Goal: Task Accomplishment & Management: Complete application form

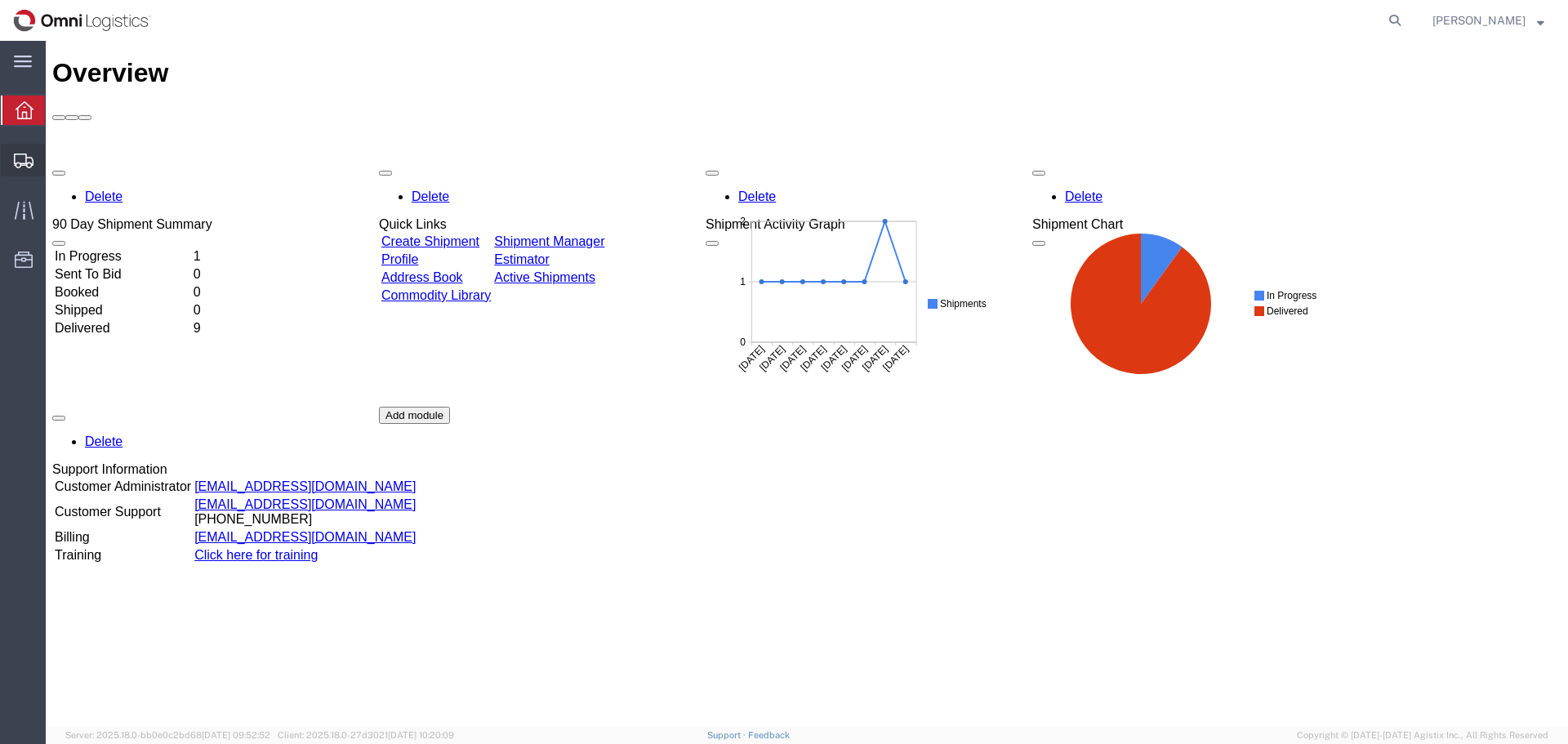
click at [0, 0] on span "Create Shipment" at bounding box center [0, 0] width 0 height 0
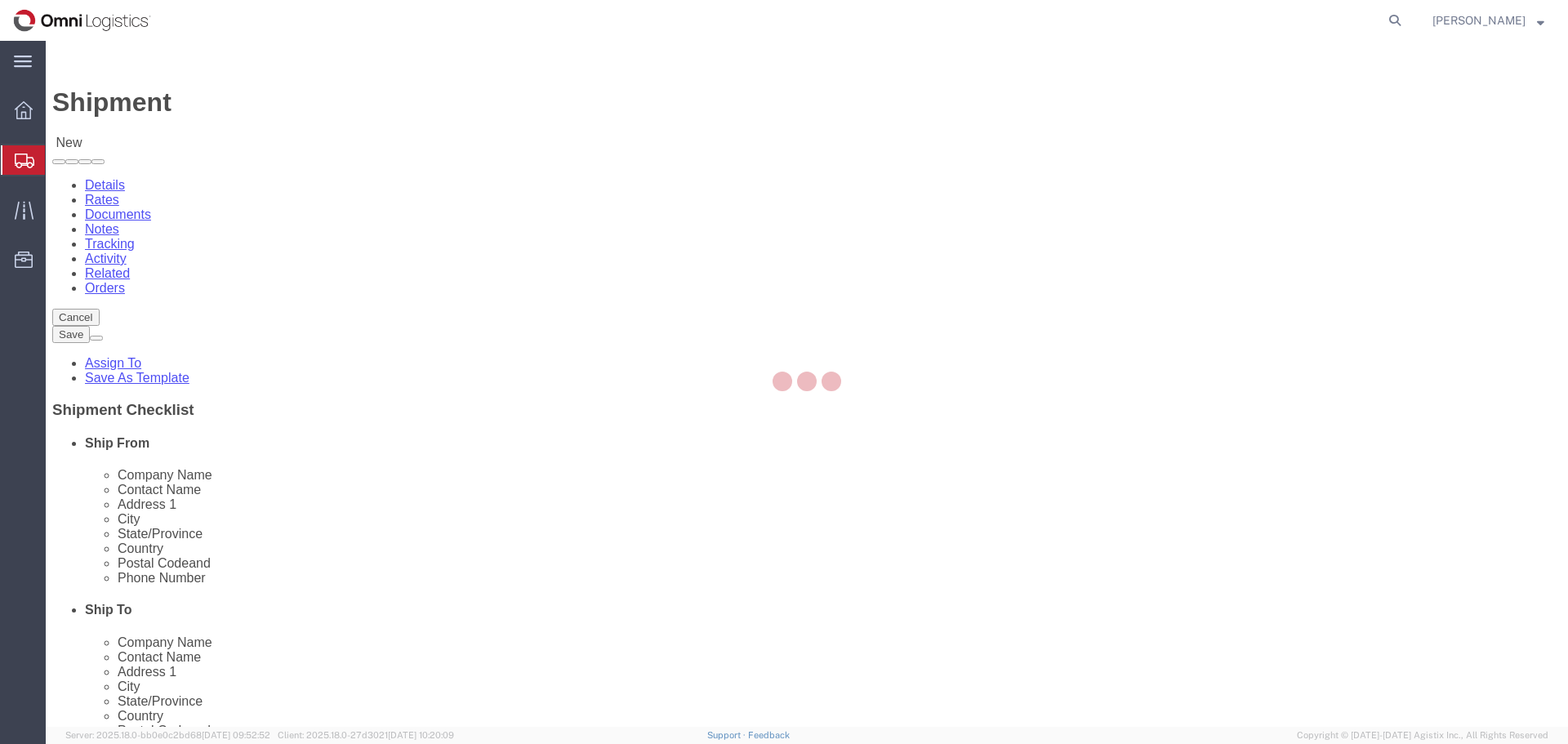
select select
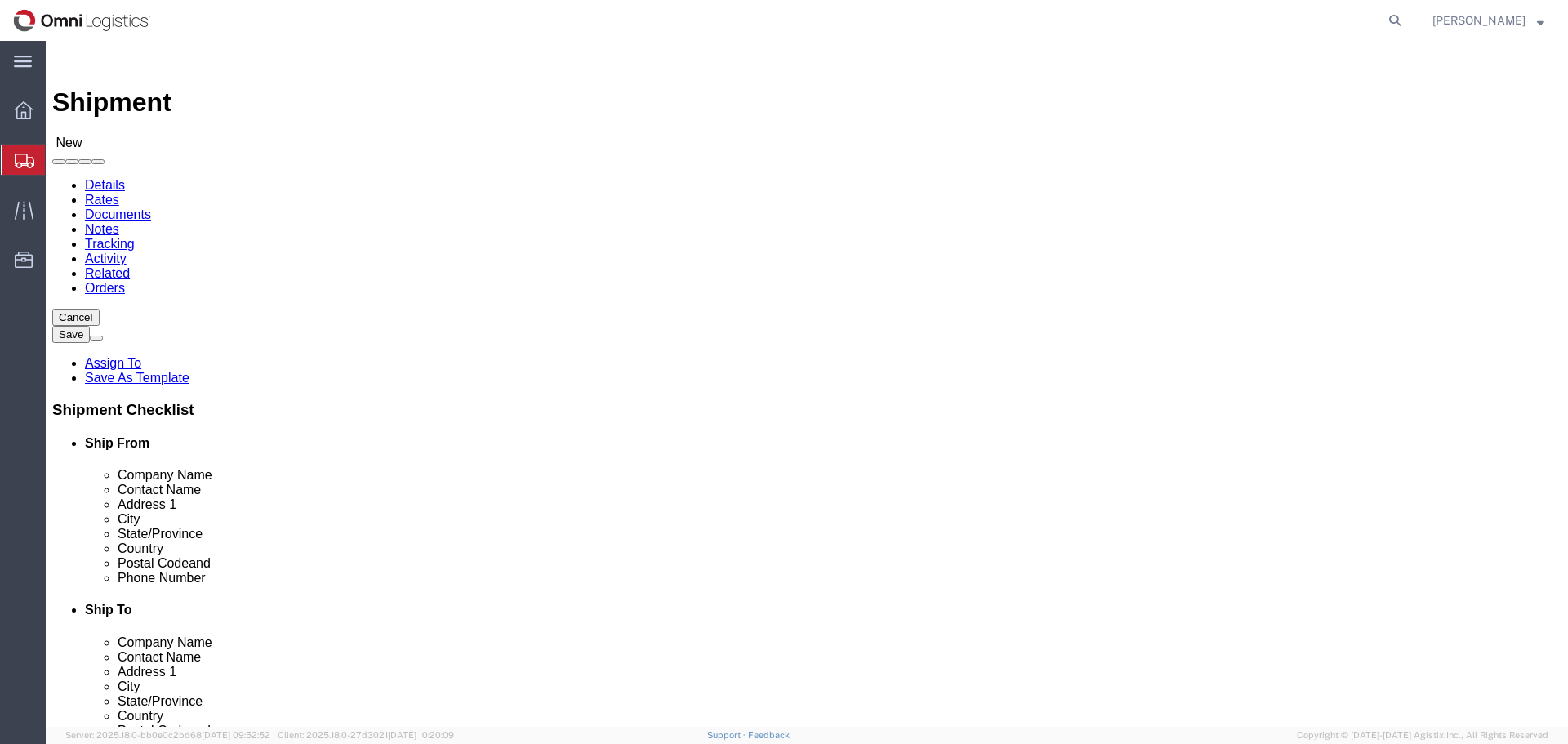
click select "Select PG&E Seko Logistics"
select select "9596"
click select "Select PG&E Seko Logistics"
select select
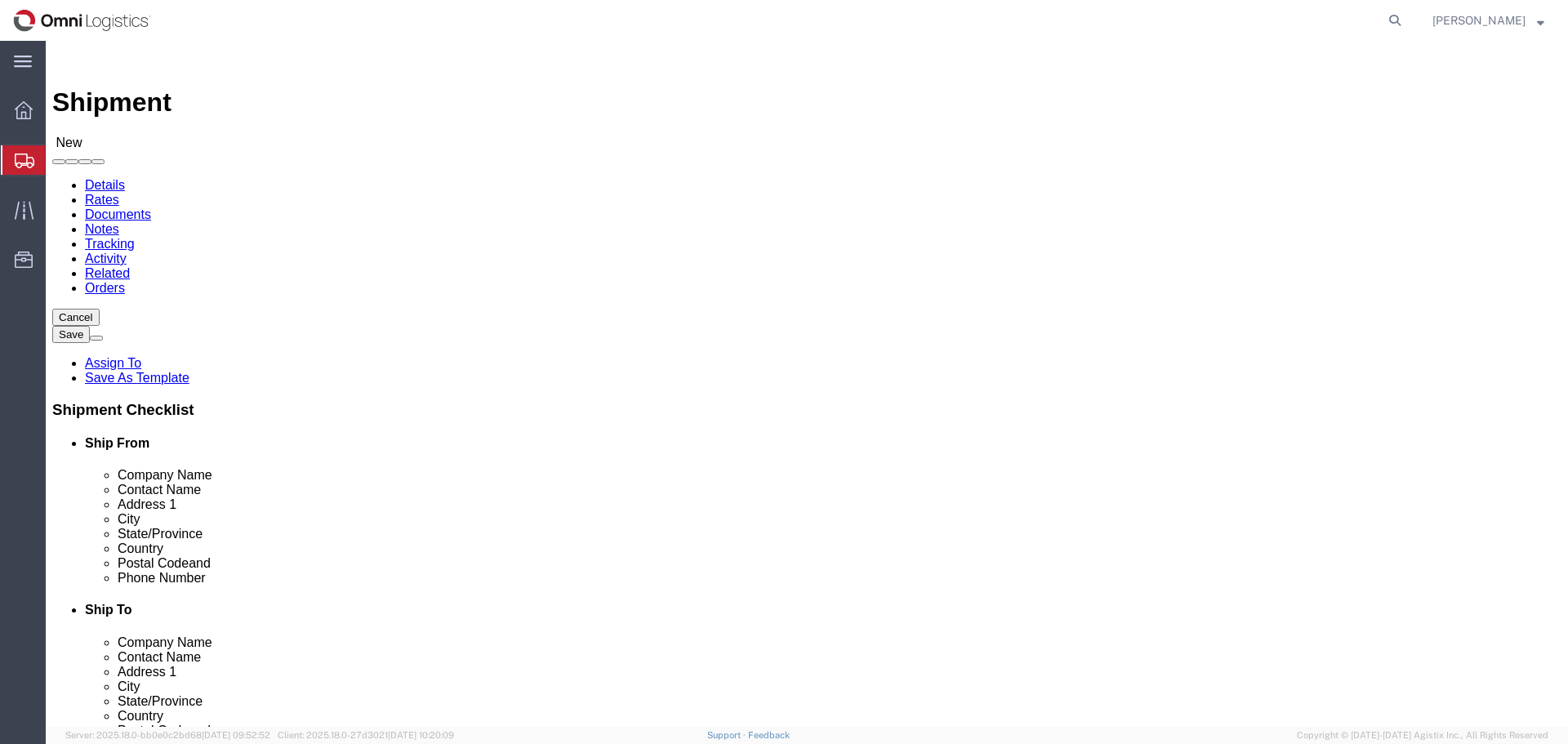
click select "Select All Others [GEOGRAPHIC_DATA] [GEOGRAPHIC_DATA] [GEOGRAPHIC_DATA] [GEOGRA…"
select select "19740"
click select "Select All Others [GEOGRAPHIC_DATA] [GEOGRAPHIC_DATA] [GEOGRAPHIC_DATA] [GEOGRA…"
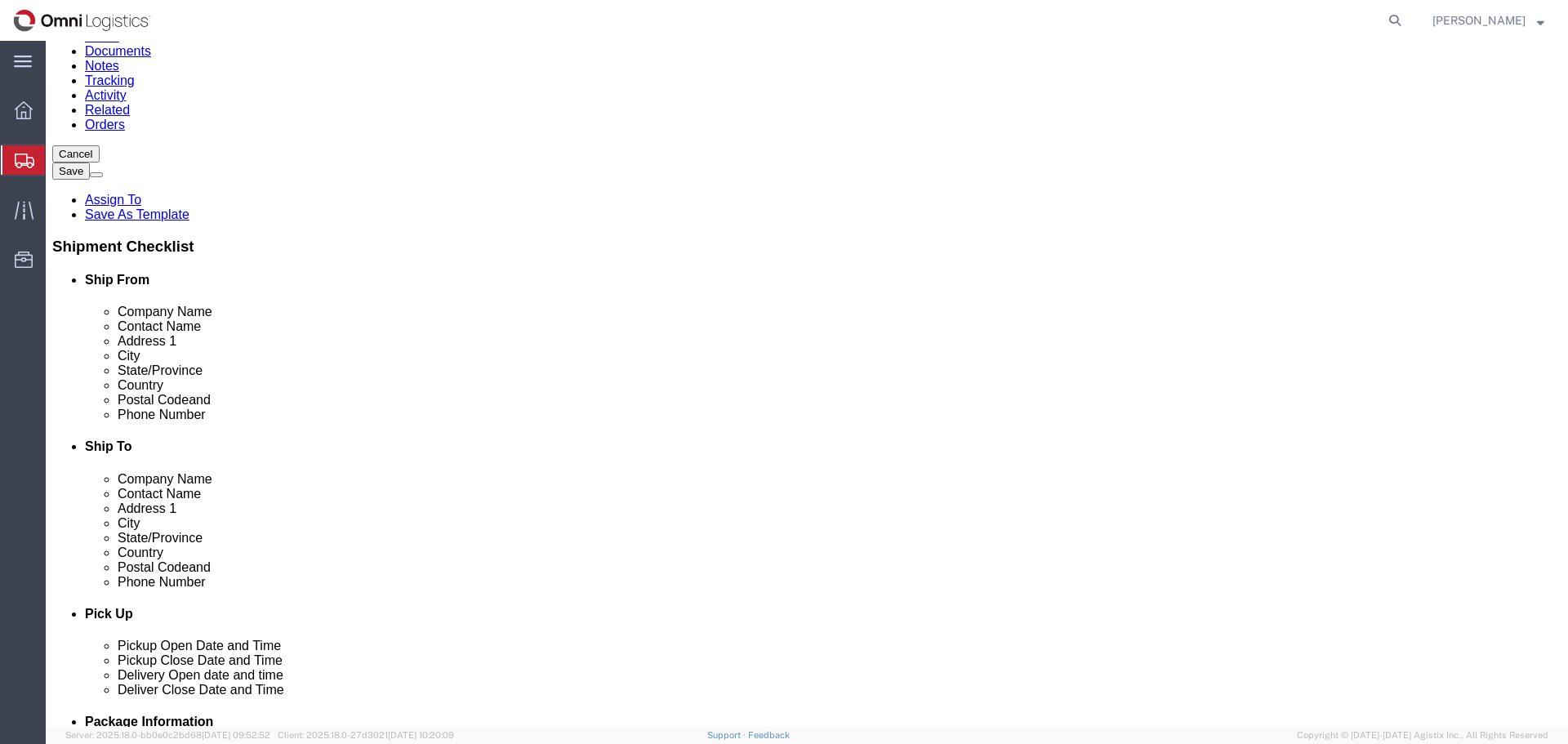
select select "MYPROFILE"
select select "[GEOGRAPHIC_DATA]"
drag, startPoint x: 354, startPoint y: 316, endPoint x: 8, endPoint y: 299, distance: 346.4
click div "Ship From Location Location My Profile Location My Profile Location (OBSOLETE) …"
type input "[PERSON_NAME]"
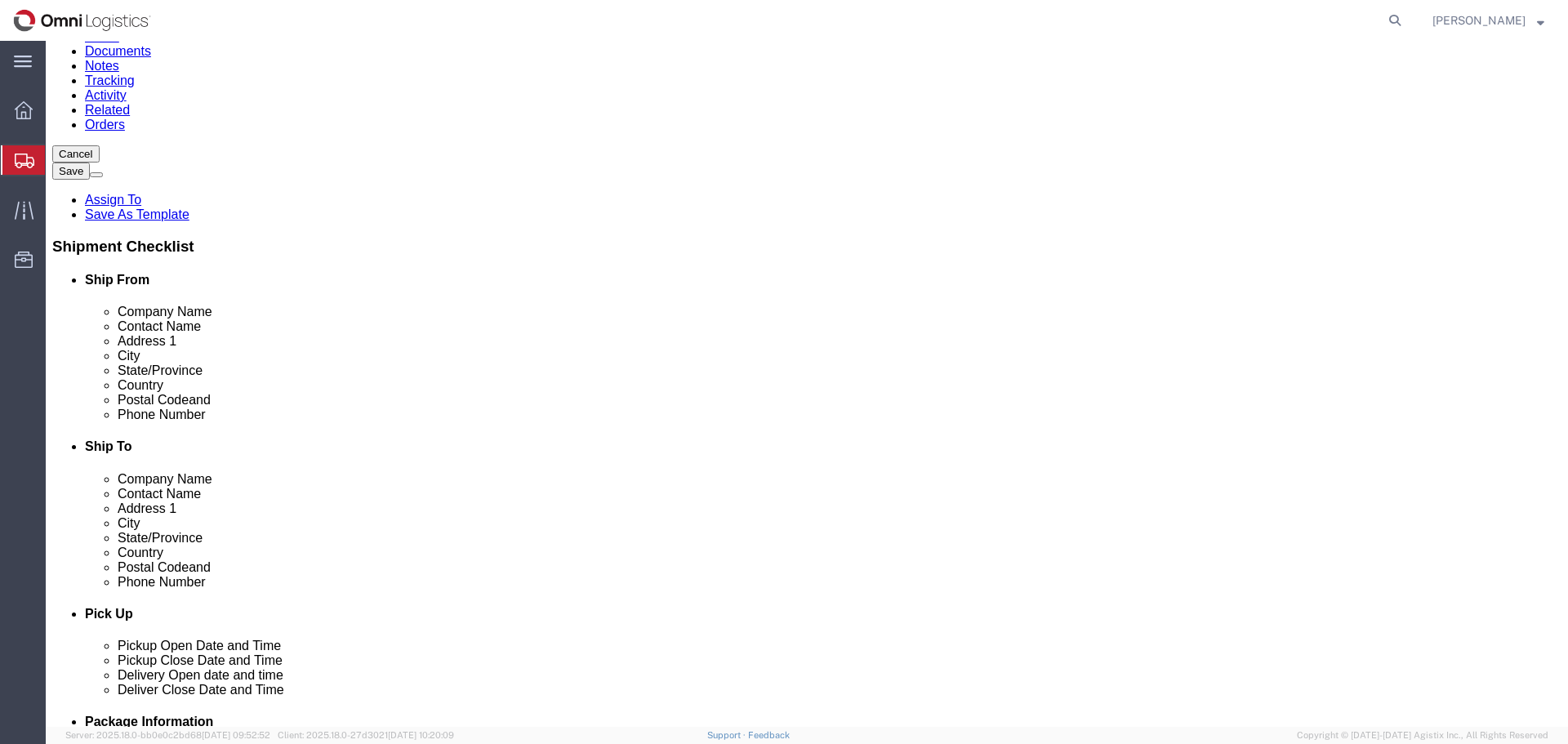
type input "[STREET_ADDRESS]"
select select
type input "Laredo"
type input "78045"
type input "9562427113"
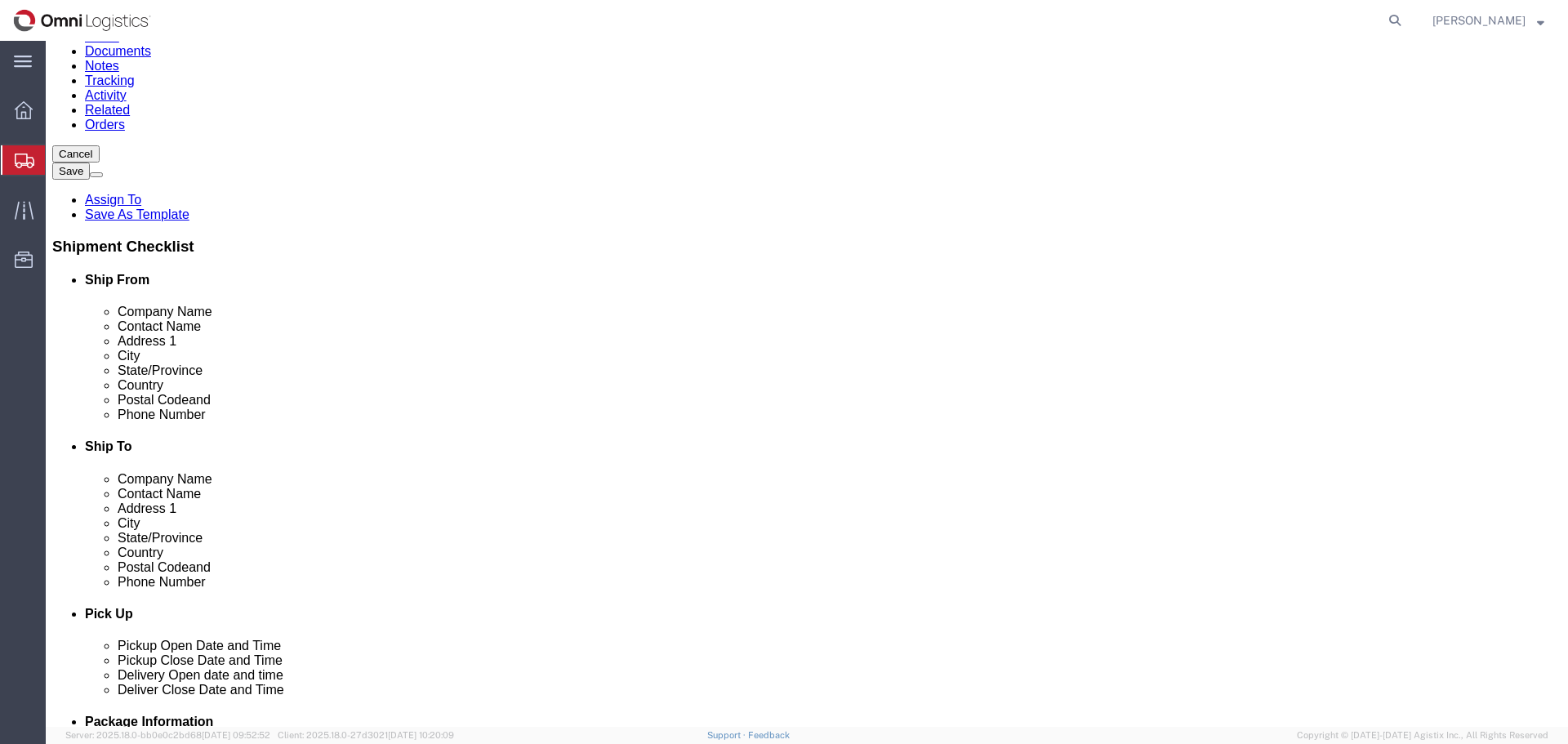
type input "[PERSON_NAME][EMAIL_ADDRESS][DOMAIN_NAME]"
checkbox input "true"
click input "text"
type input "pac"
click p "- PACIFIC GAS & ELECTRIC COMPANY - (RECEIVING DEPARTMENT/FREMONT MATERIAL) [STR…"
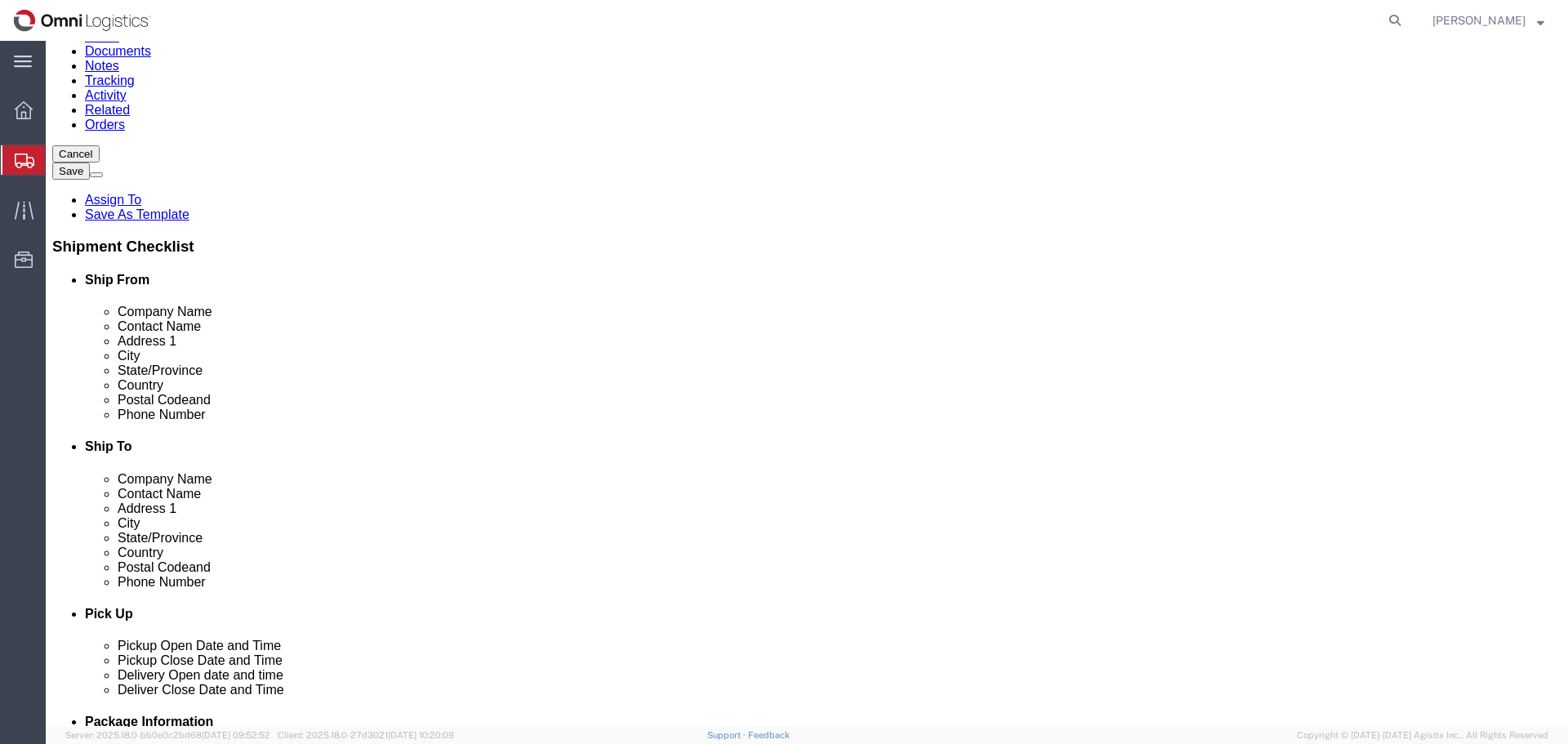
select select "CA"
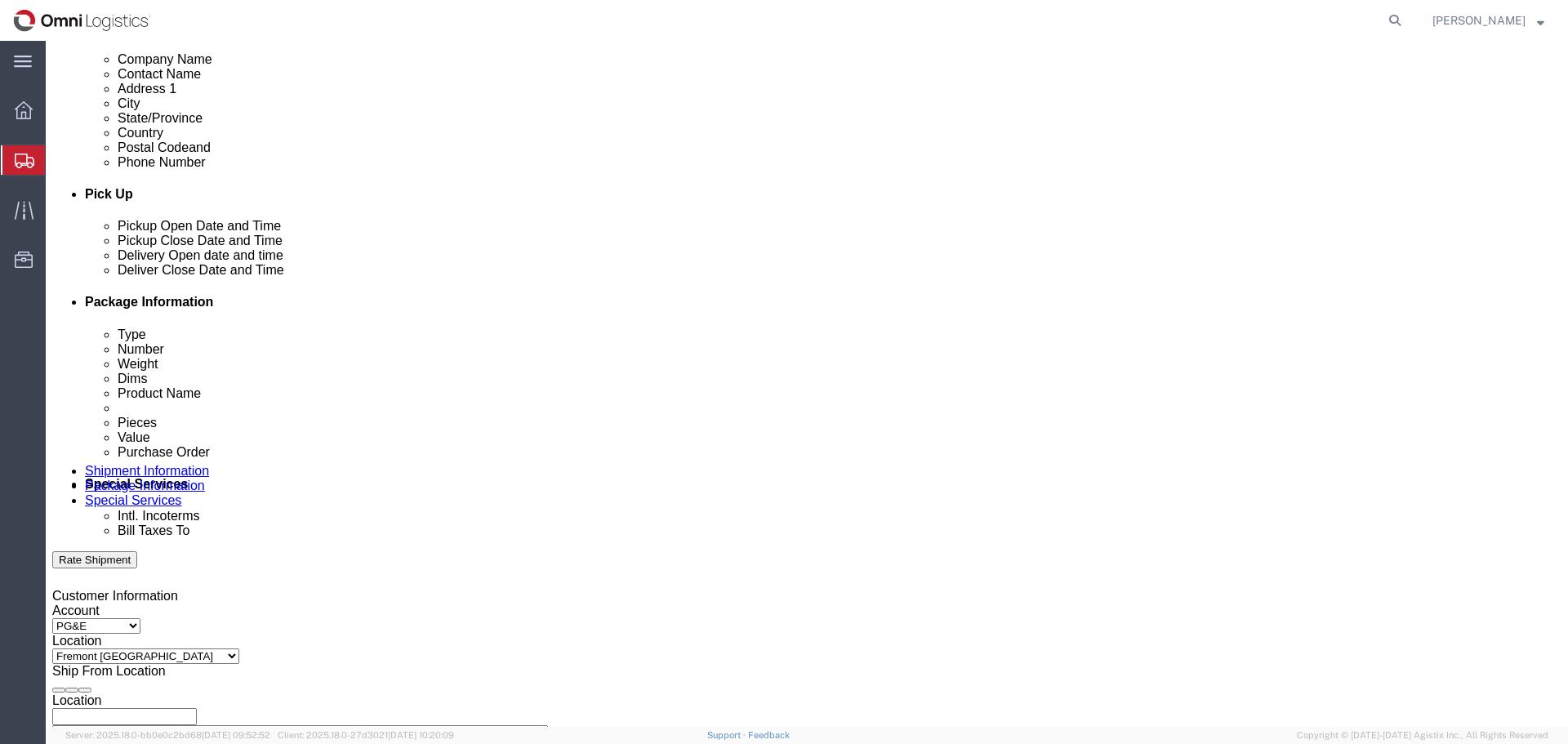
scroll to position [653, 0]
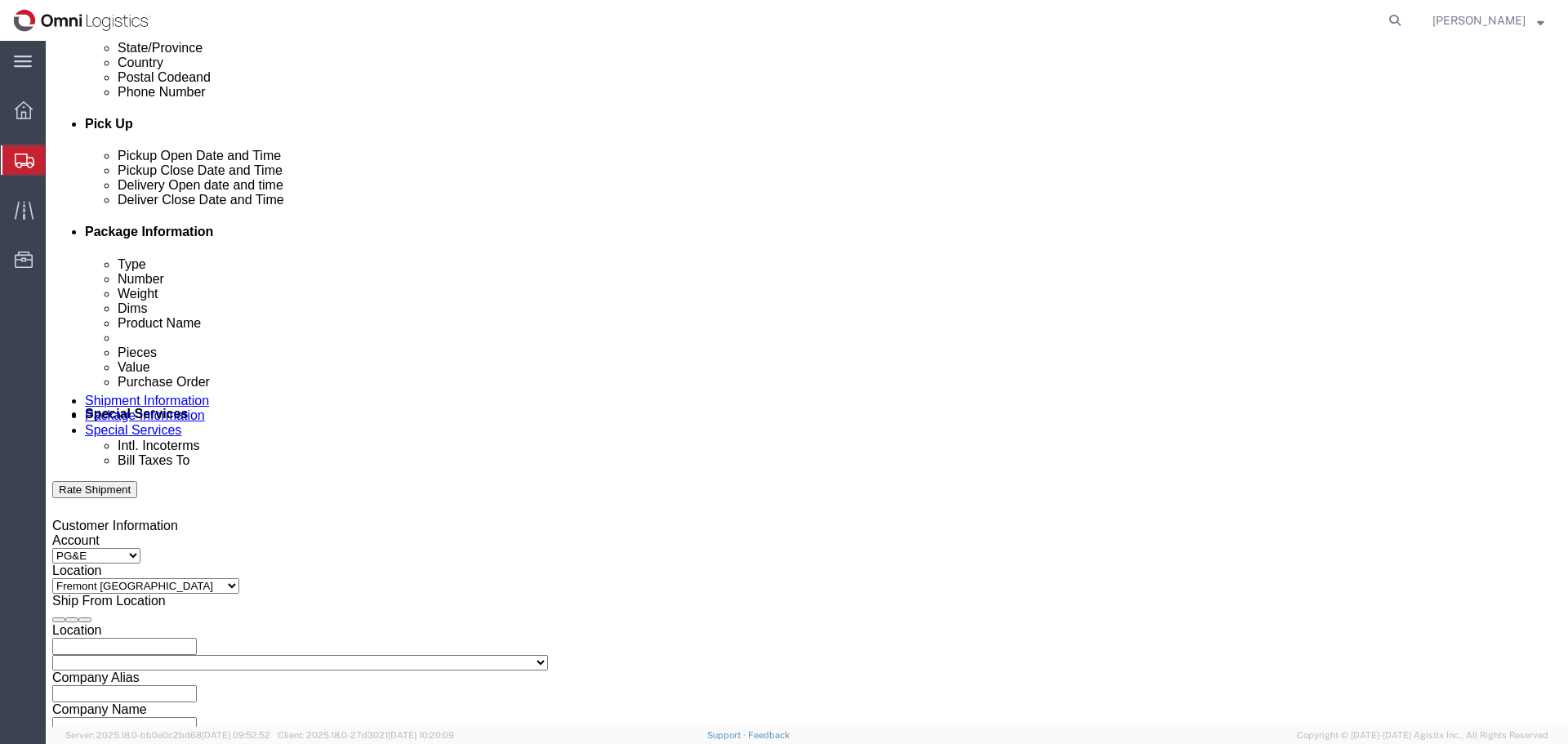
type input "PACIFIC GAS & ELECTRIC COMPANY"
click div "[DATE] 11:00 AM"
type input "2:00 pm"
click button "Apply"
click div "[DATE] 2:00 PM"
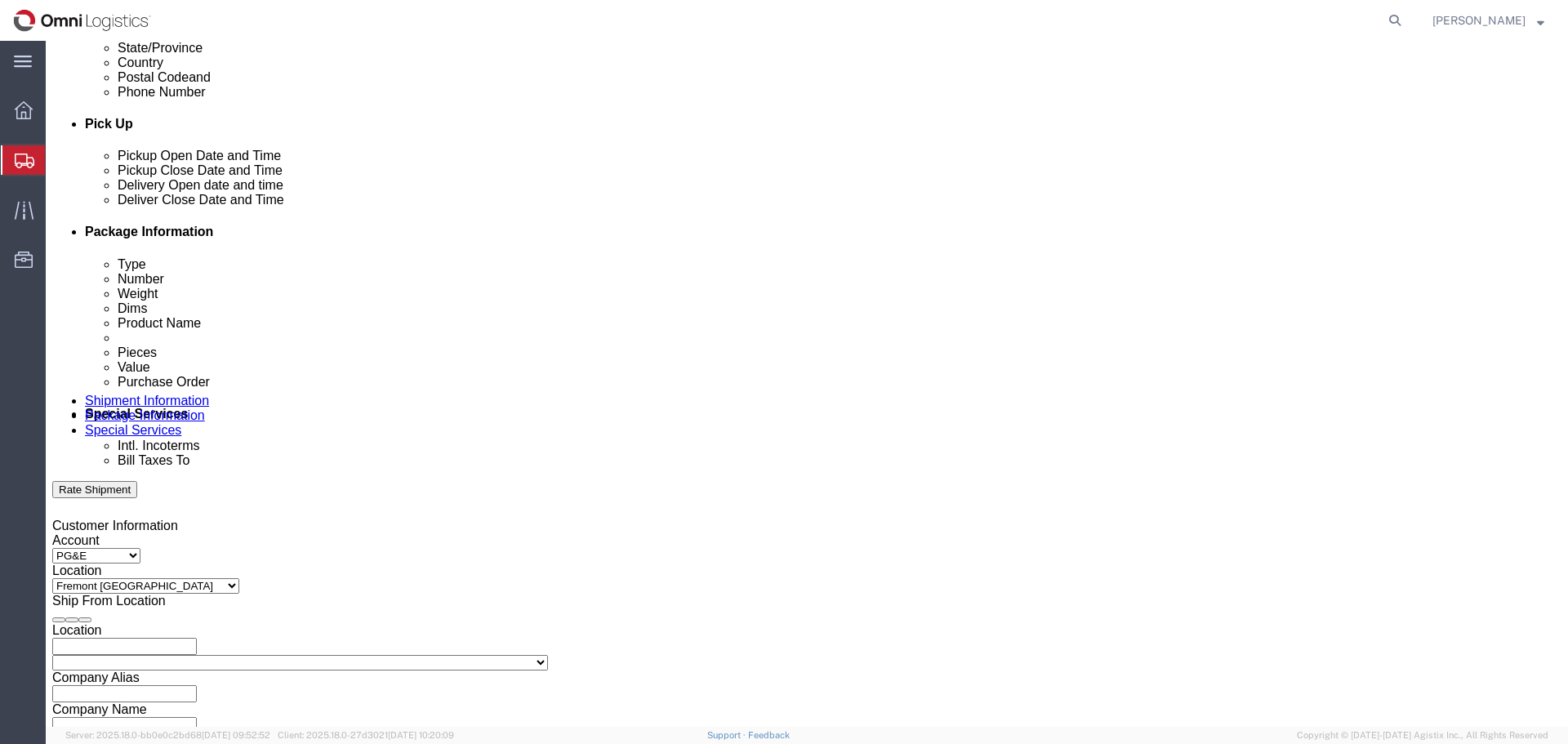
type input "5:00 PM"
click button "Apply"
click div
click input "6:00 PM"
type input "9:00 AM"
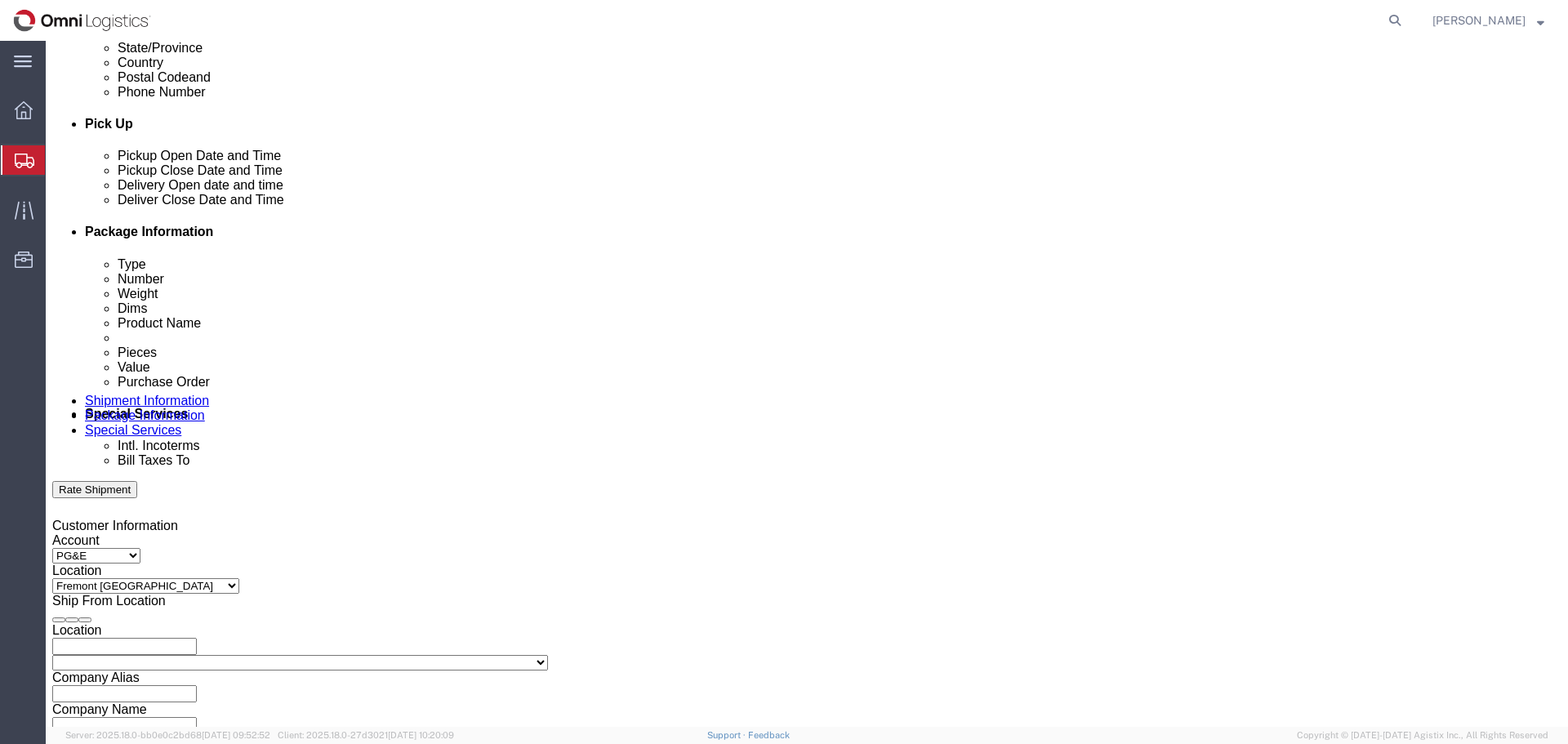
click button "Apply"
click div
type input "2:00 PM"
click button "Apply"
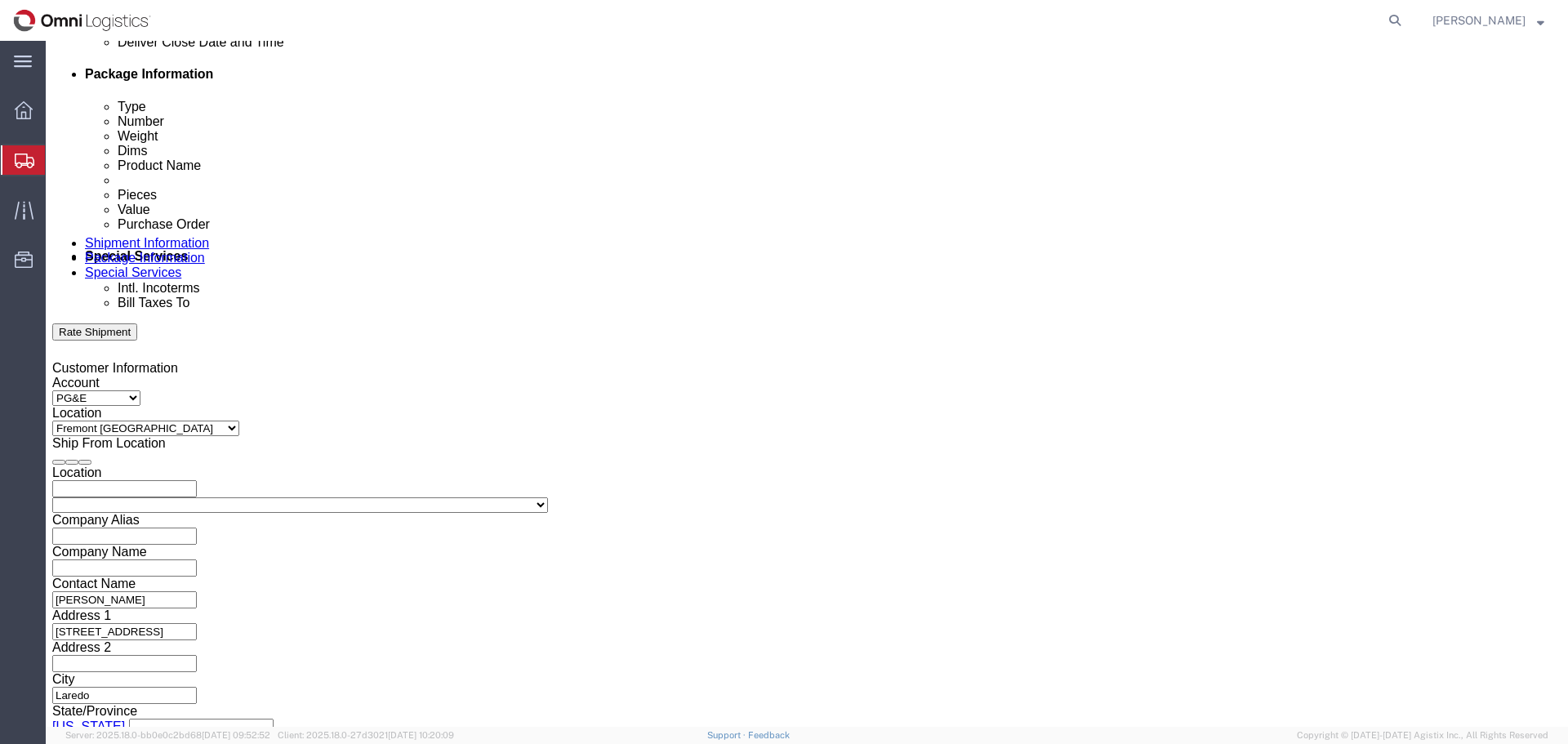
scroll to position [816, 0]
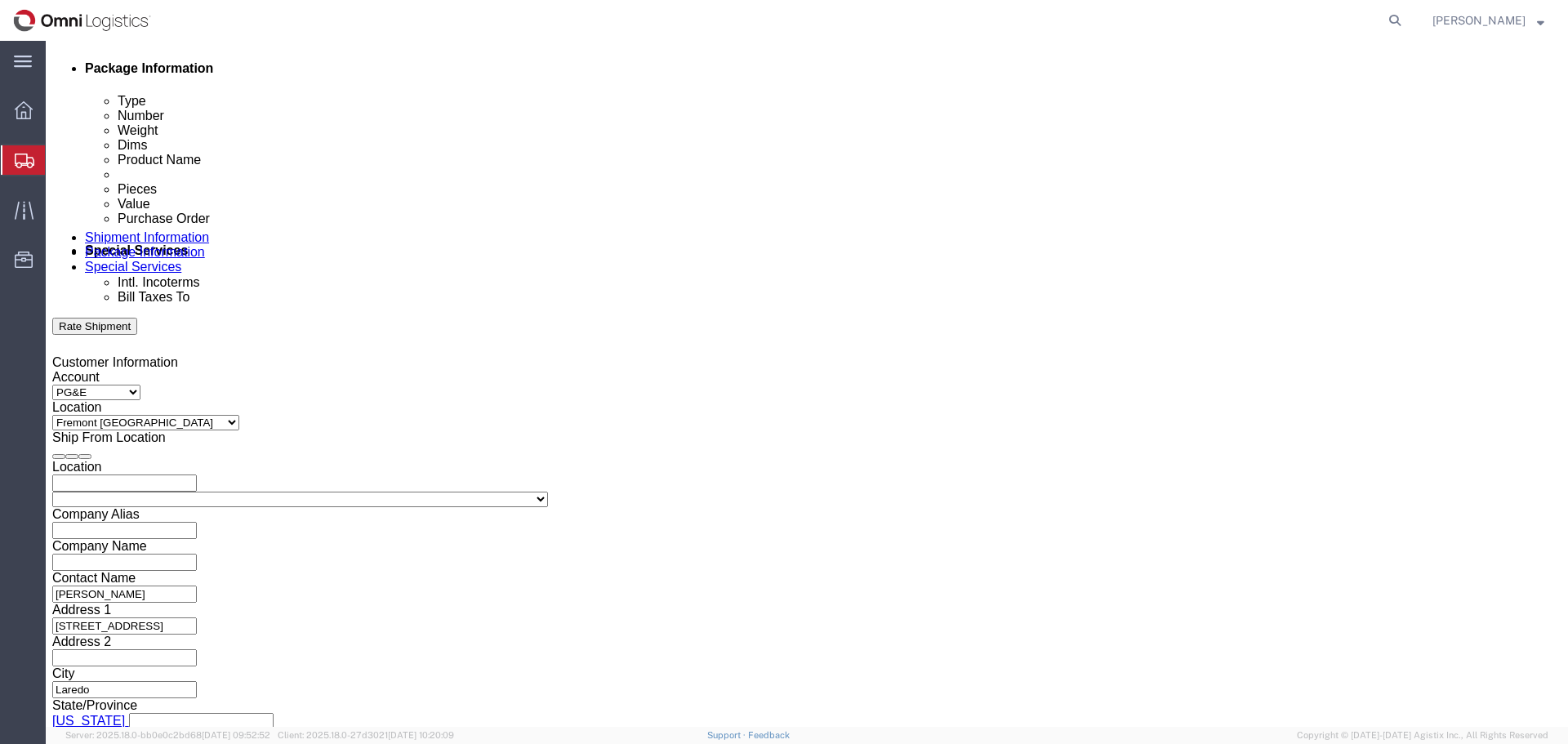
click input "text"
type input "3501412467"
select select "BOL"
type input "S03084467"
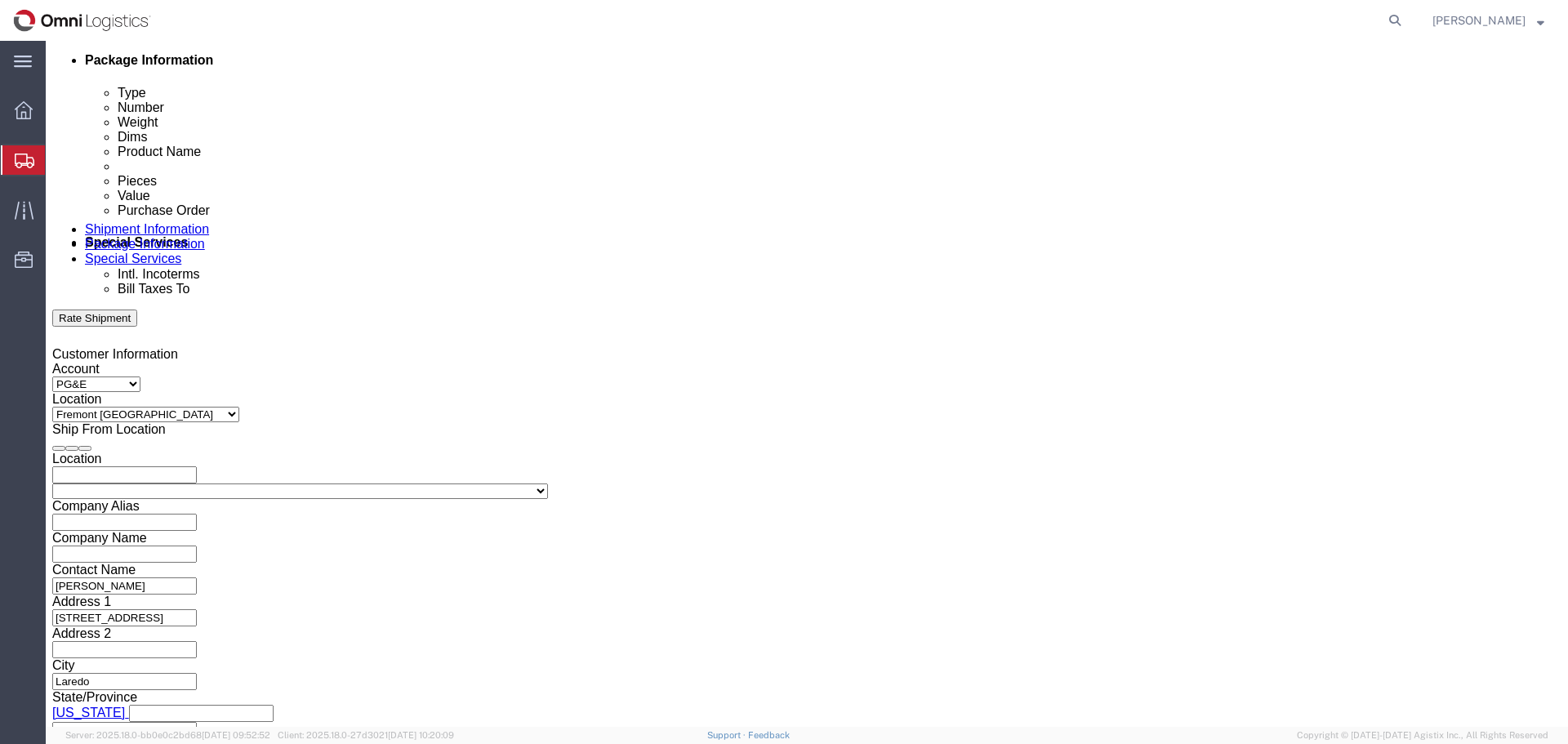
scroll to position [850, 0]
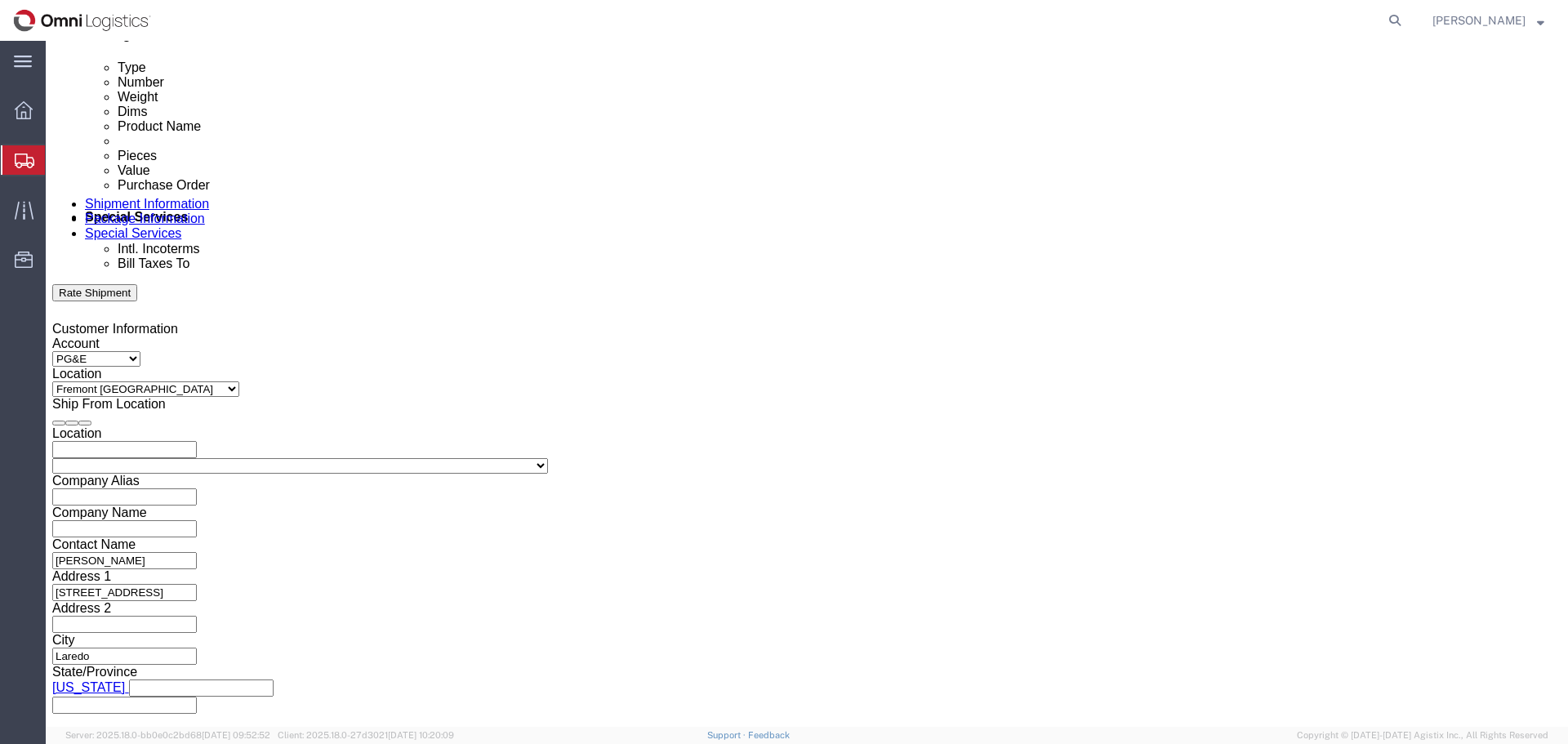
click button "Continue"
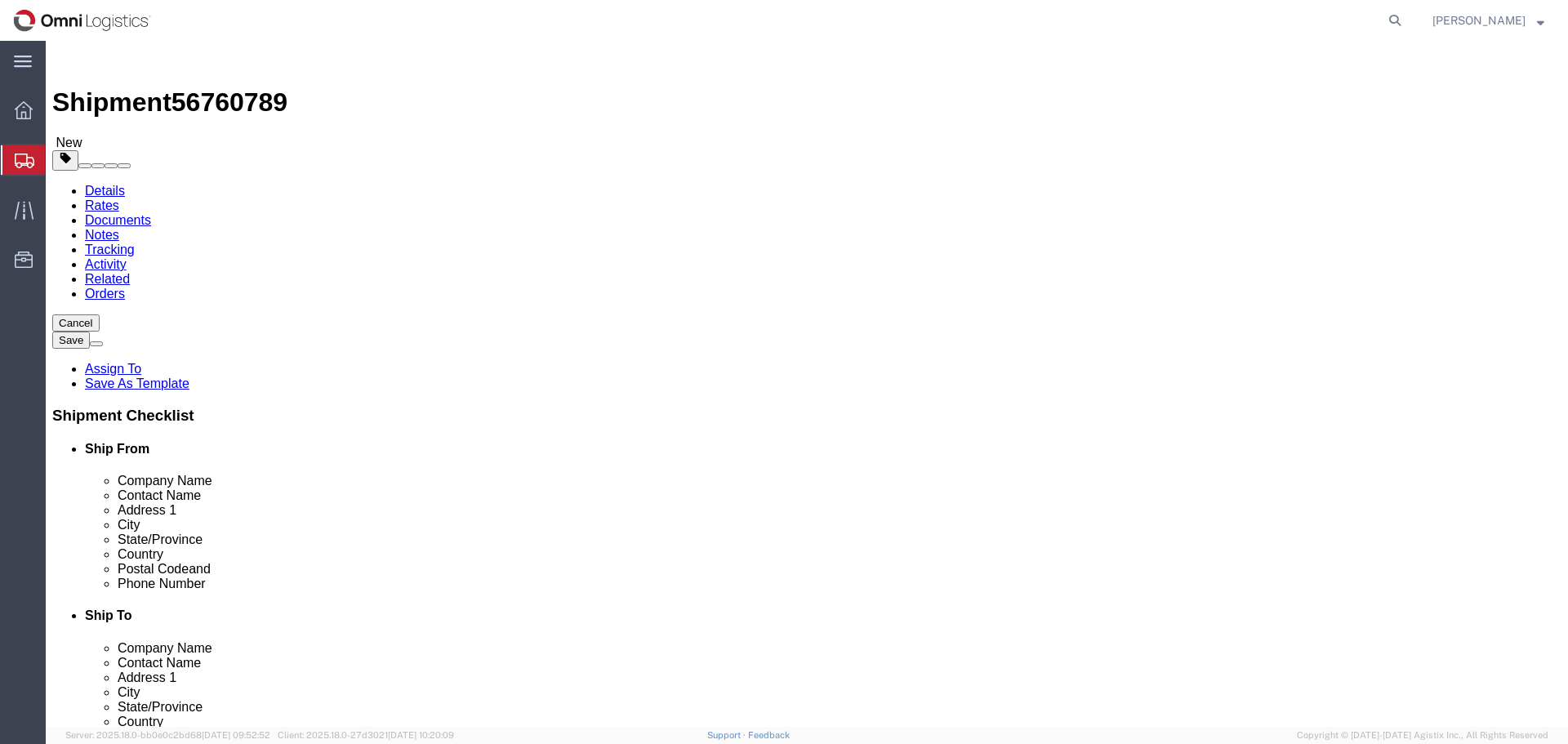
click select "Select Bulk Bundle(s) Cardboard Box(es) Carton(s) Crate(s) Drum(s) (Fiberboard)…"
select select "PSNS"
click select "Select Bulk Bundle(s) Cardboard Box(es) Carton(s) Crate(s) Drum(s) (Fiberboard)…"
drag, startPoint x: 258, startPoint y: 351, endPoint x: 195, endPoint y: 348, distance: 63.1
click div "Number 1"
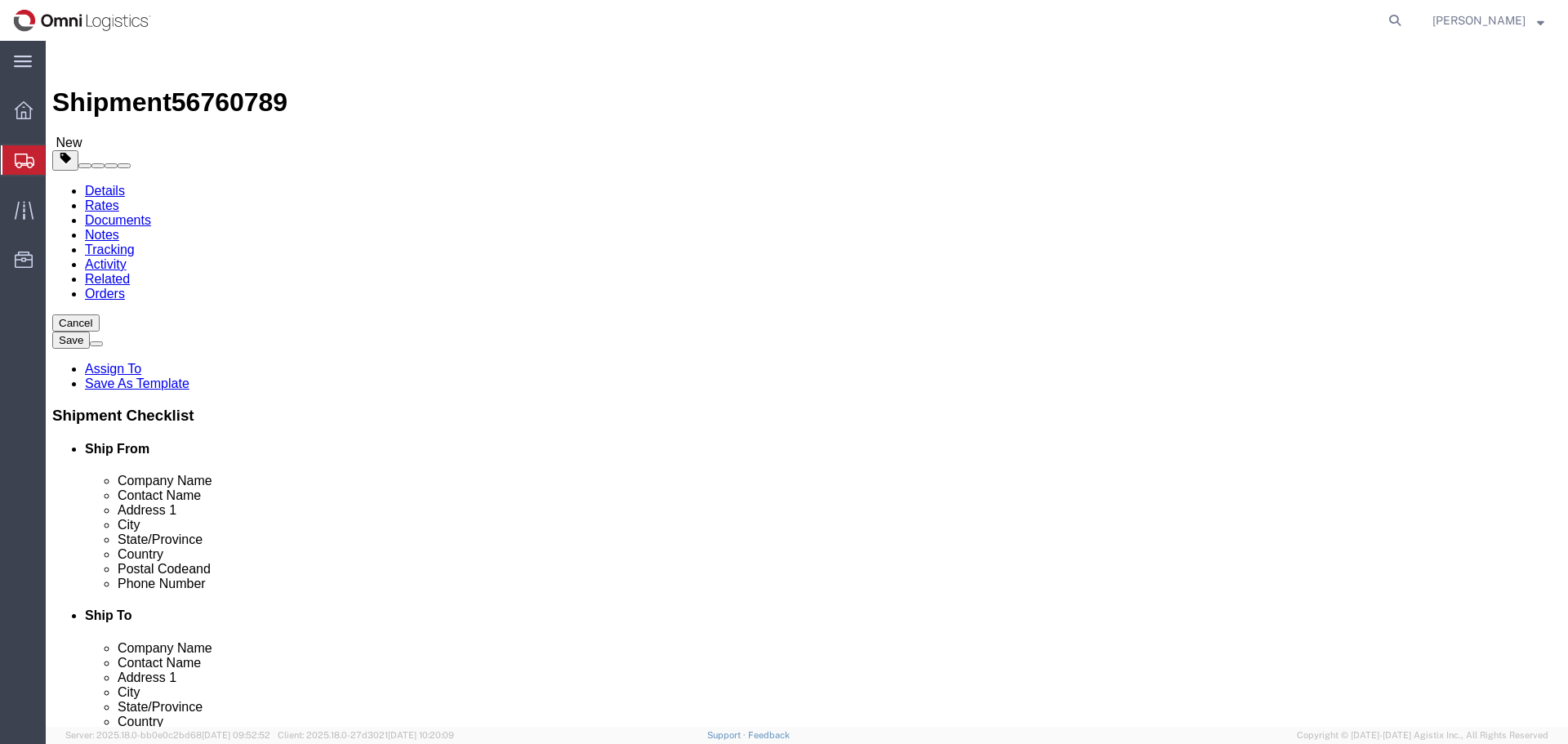
type input "2"
click input "text"
type input "51"
type input "37"
type input "47"
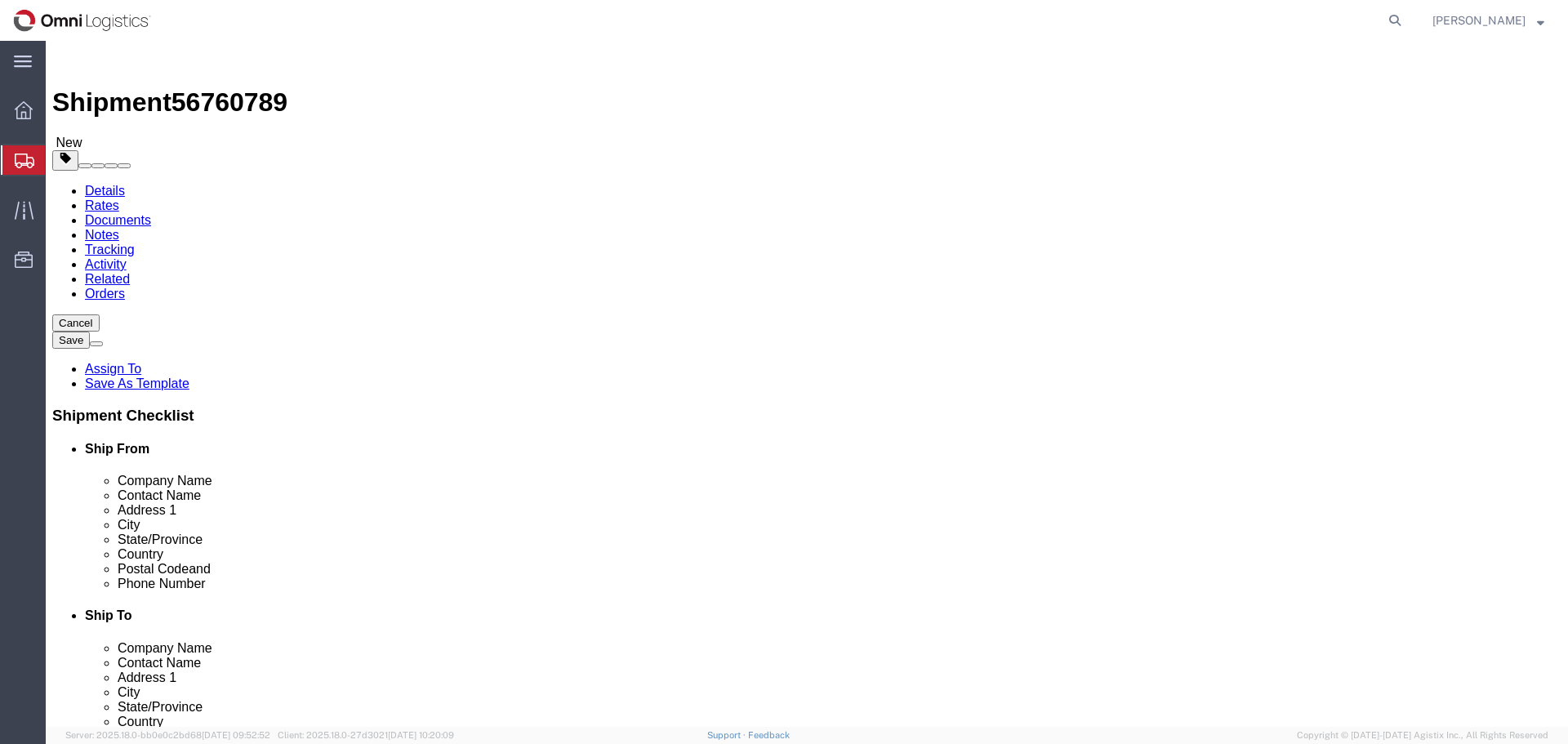
drag, startPoint x: 257, startPoint y: 409, endPoint x: 179, endPoint y: 406, distance: 78.1
click div "Weight 0.00 Select kgs lbs Ship. t°"
type input "1176"
click link "Add Content"
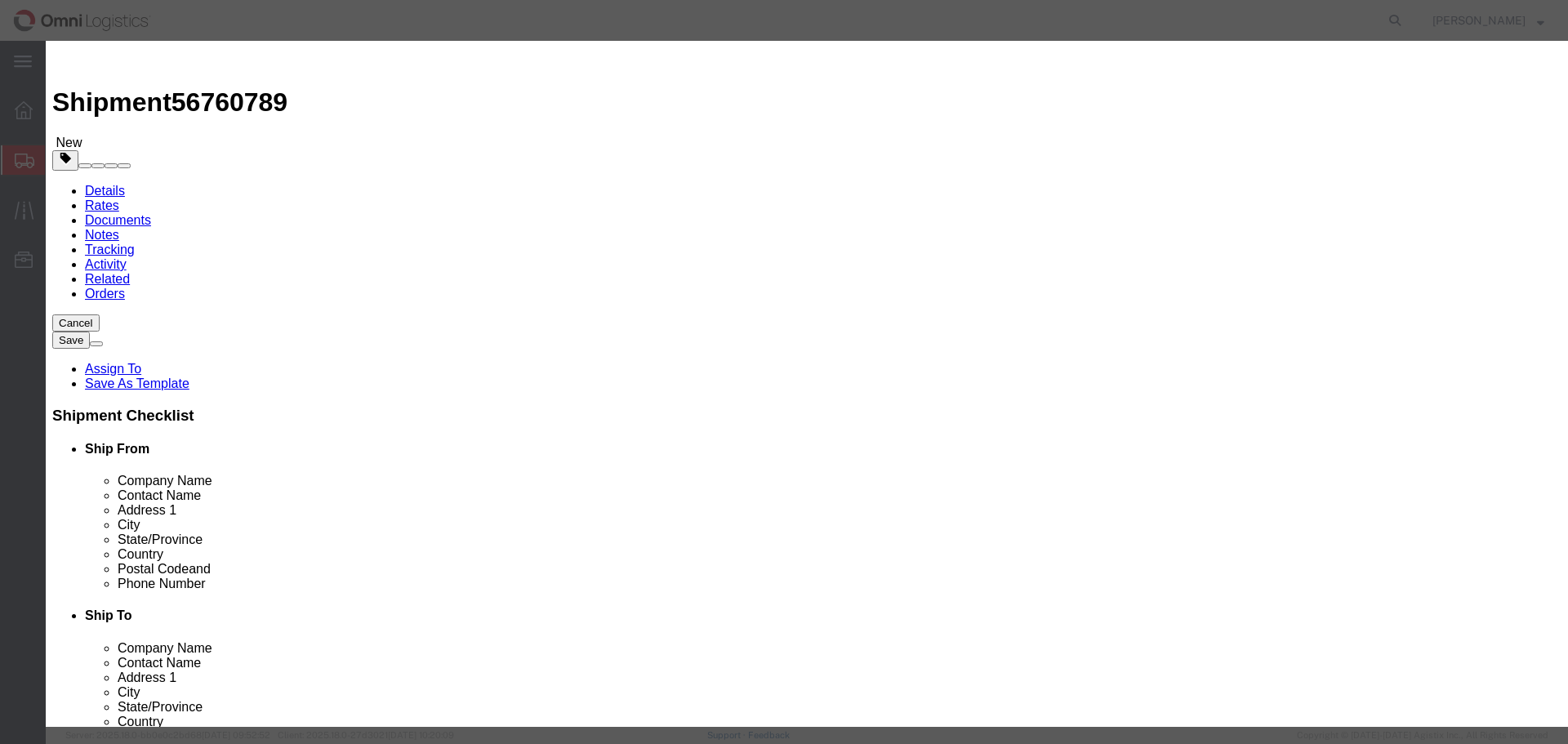
click input "text"
type input "GAS REGULATORS"
type input "80"
type input "5000"
select select "USD"
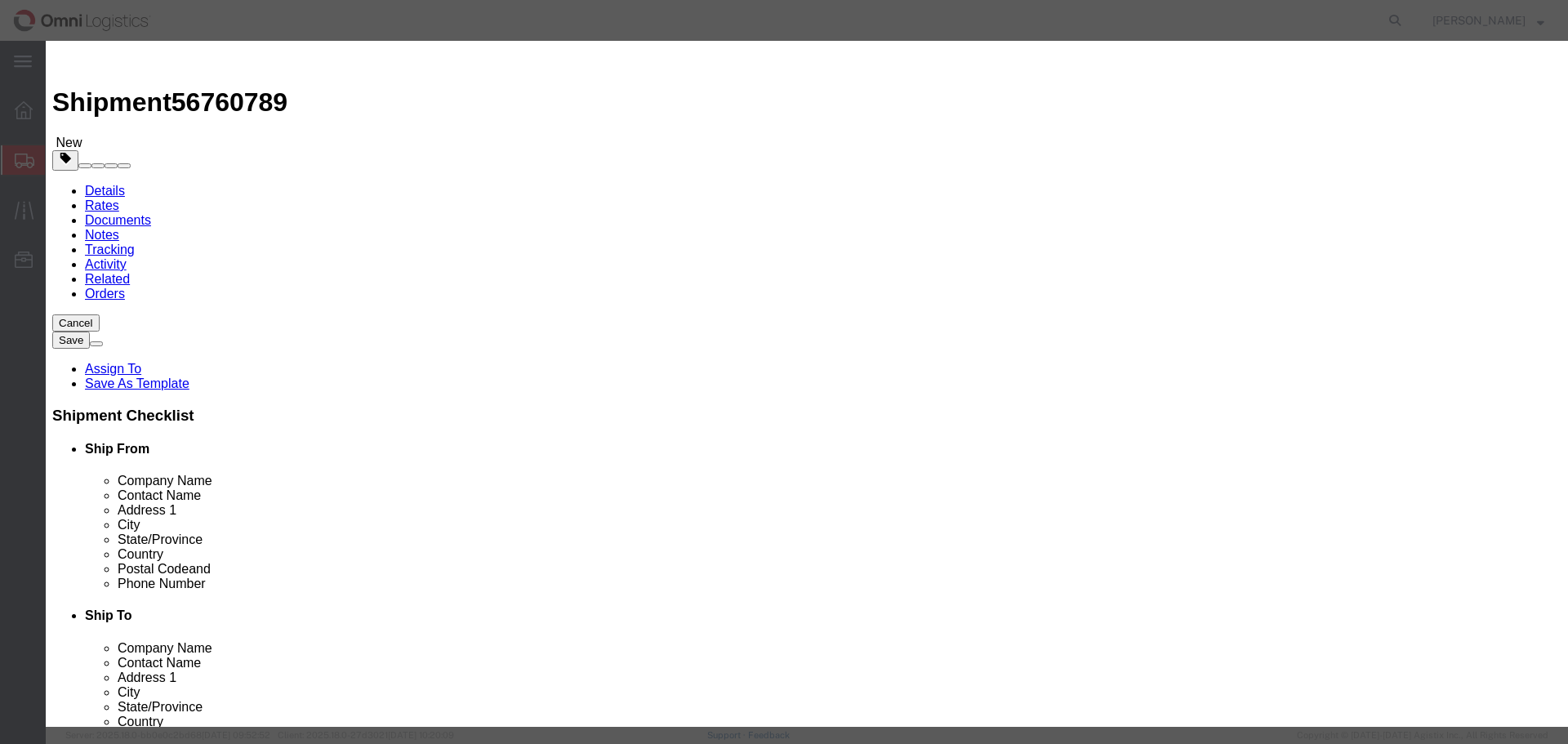
select select "85"
click button "Save & Close"
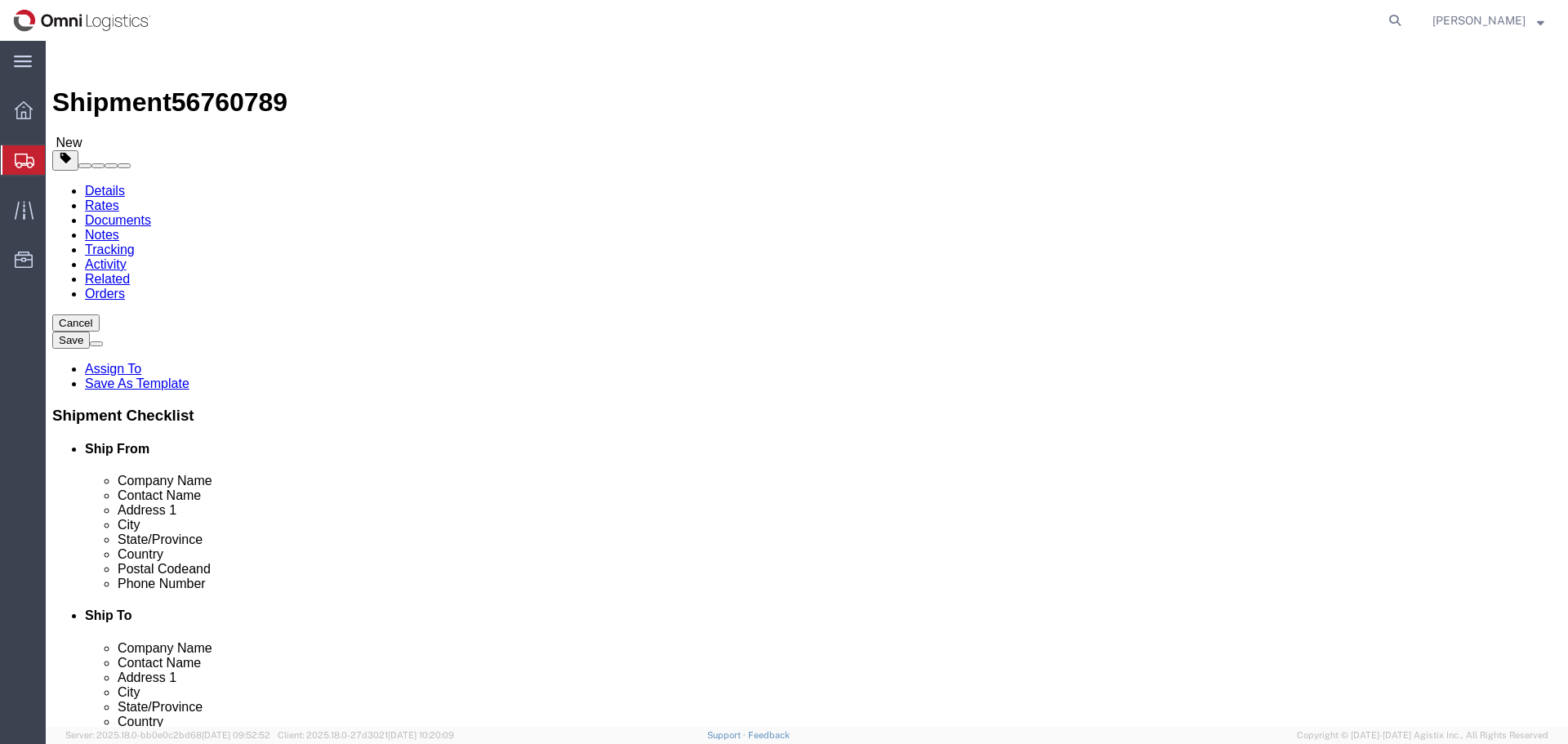
click button "Rate Shipment"
